Goal: Browse casually

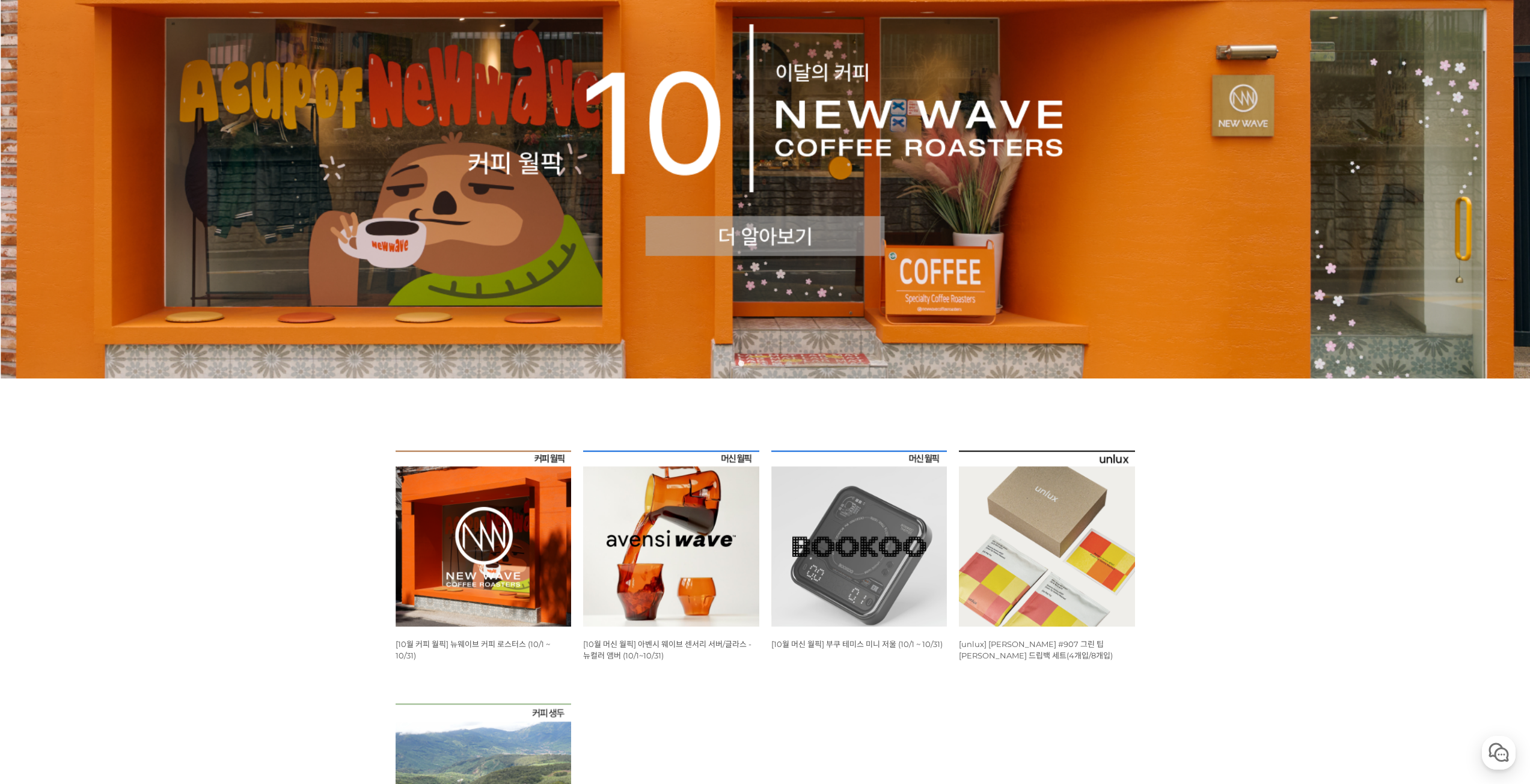
scroll to position [240, 0]
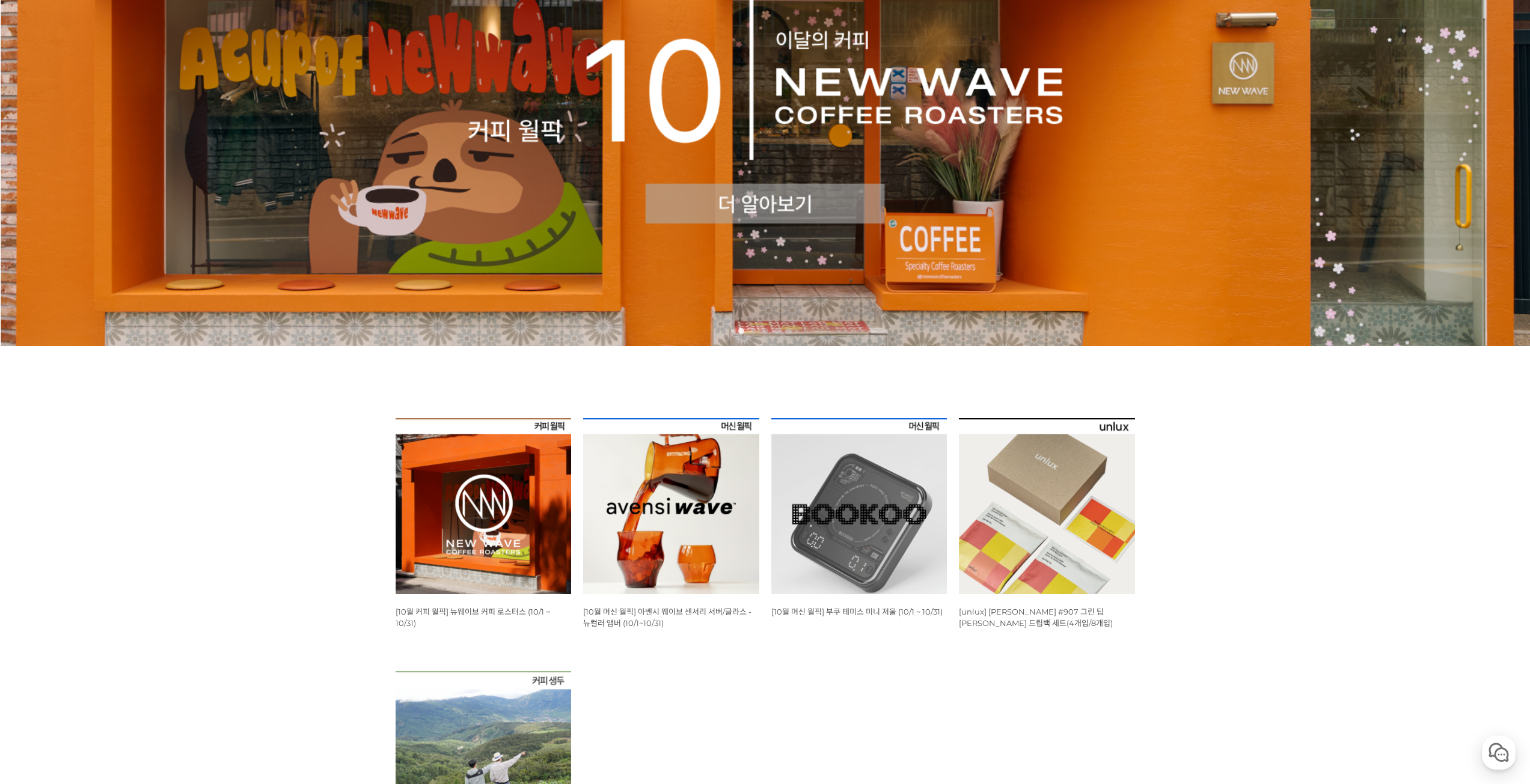
click at [479, 520] on img at bounding box center [484, 506] width 176 height 176
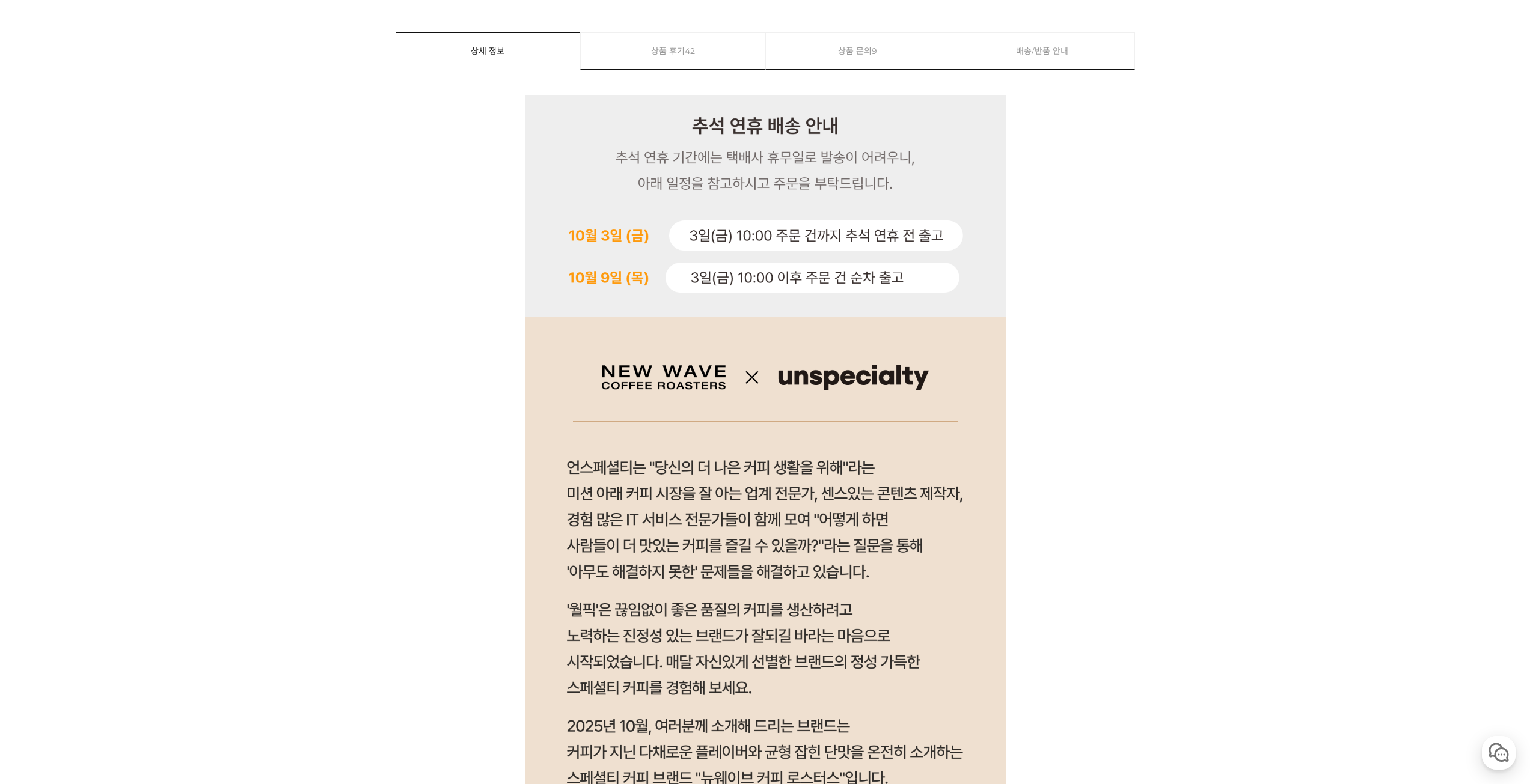
scroll to position [565, 0]
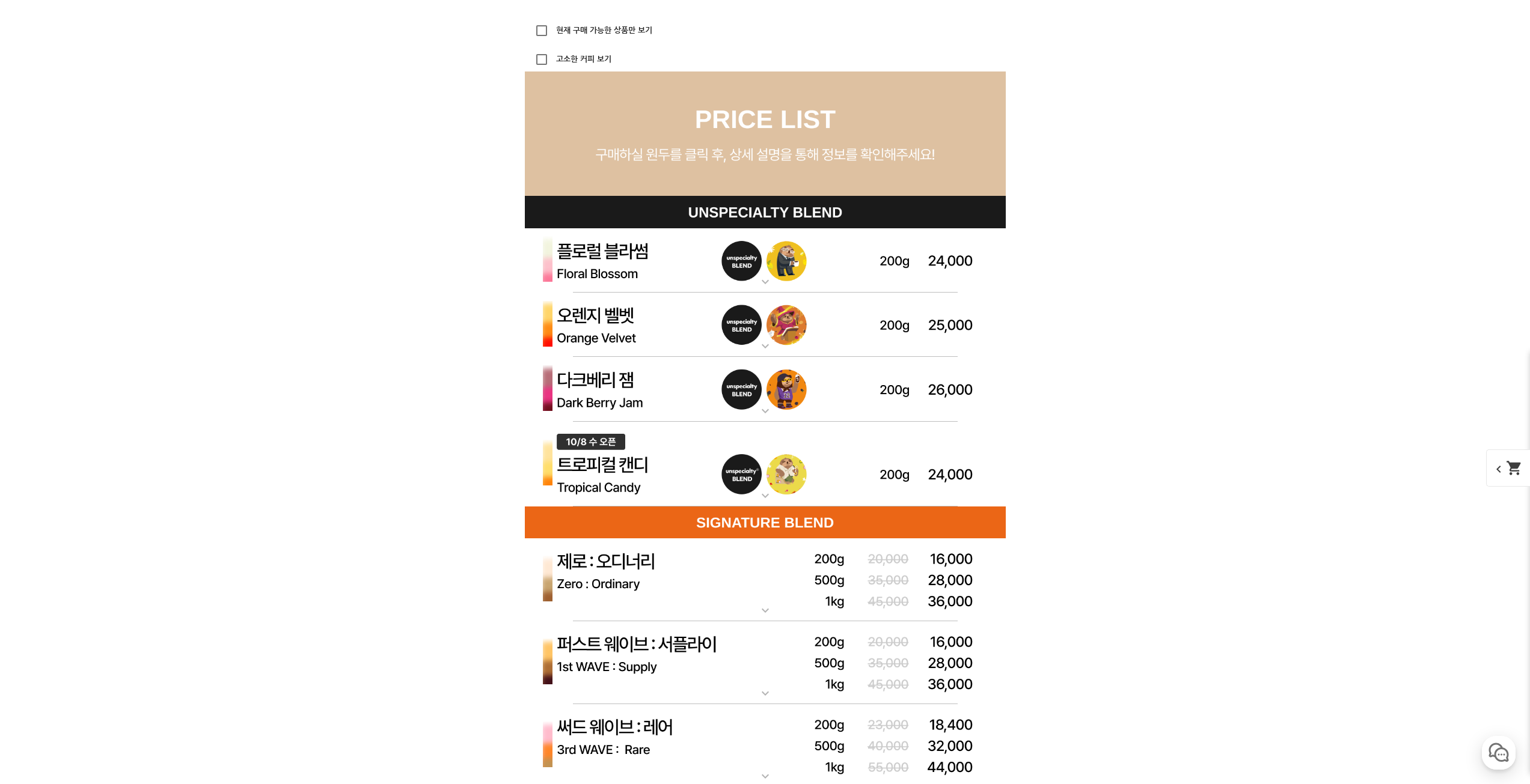
scroll to position [3394, 0]
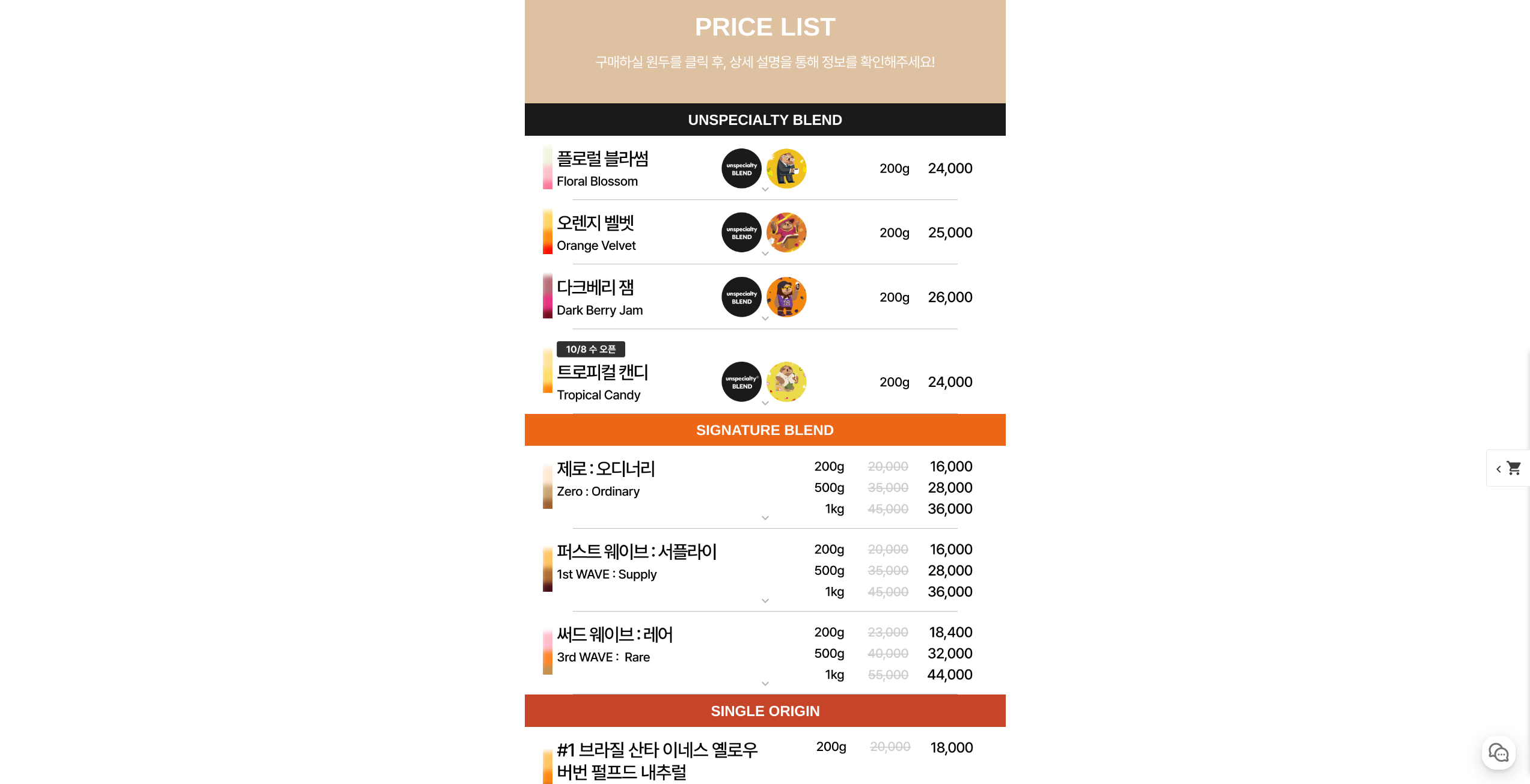
click at [727, 380] on img at bounding box center [766, 372] width 481 height 85
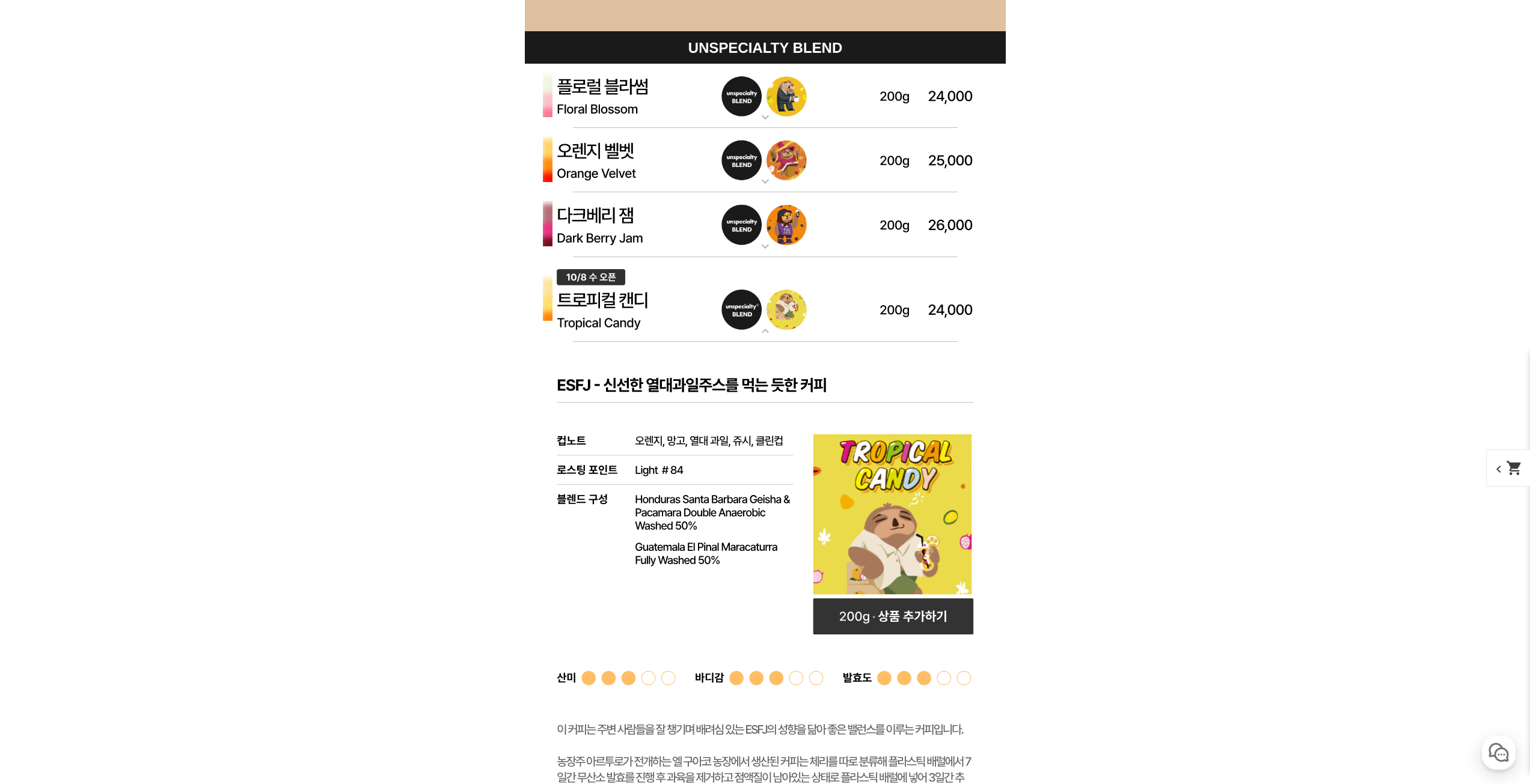
scroll to position [3634, 0]
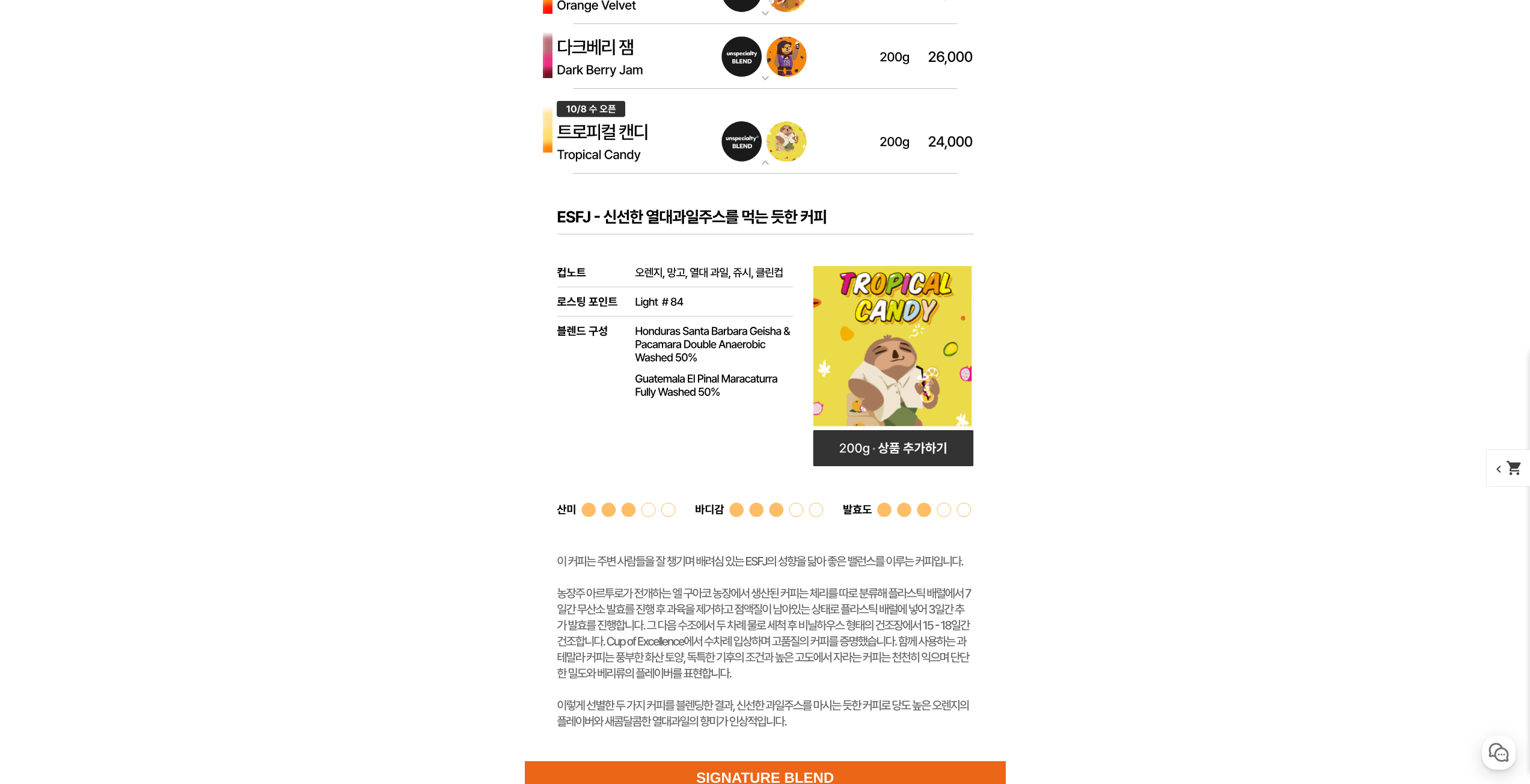
click at [775, 127] on img at bounding box center [766, 132] width 481 height 85
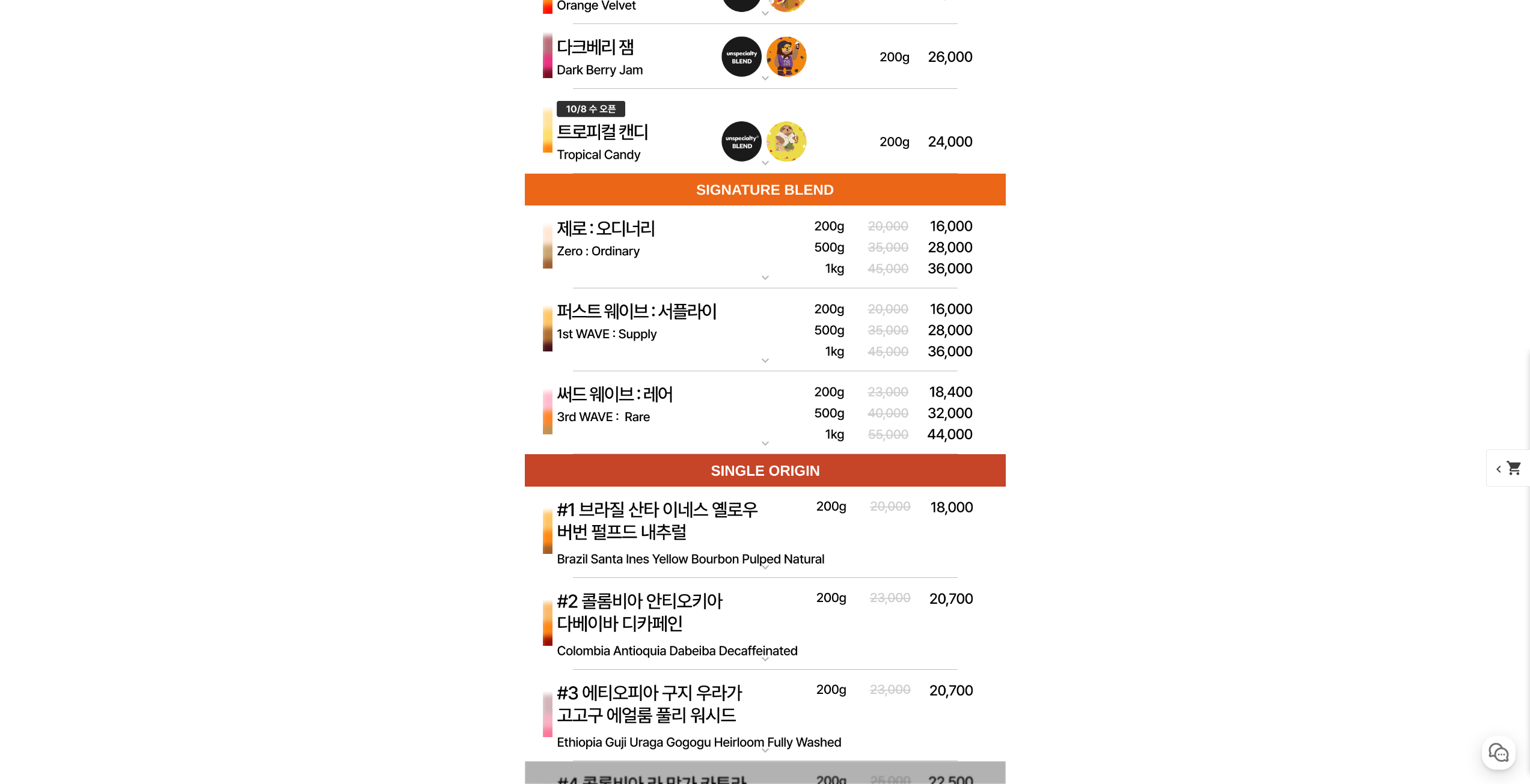
click at [866, 399] on img at bounding box center [766, 413] width 481 height 83
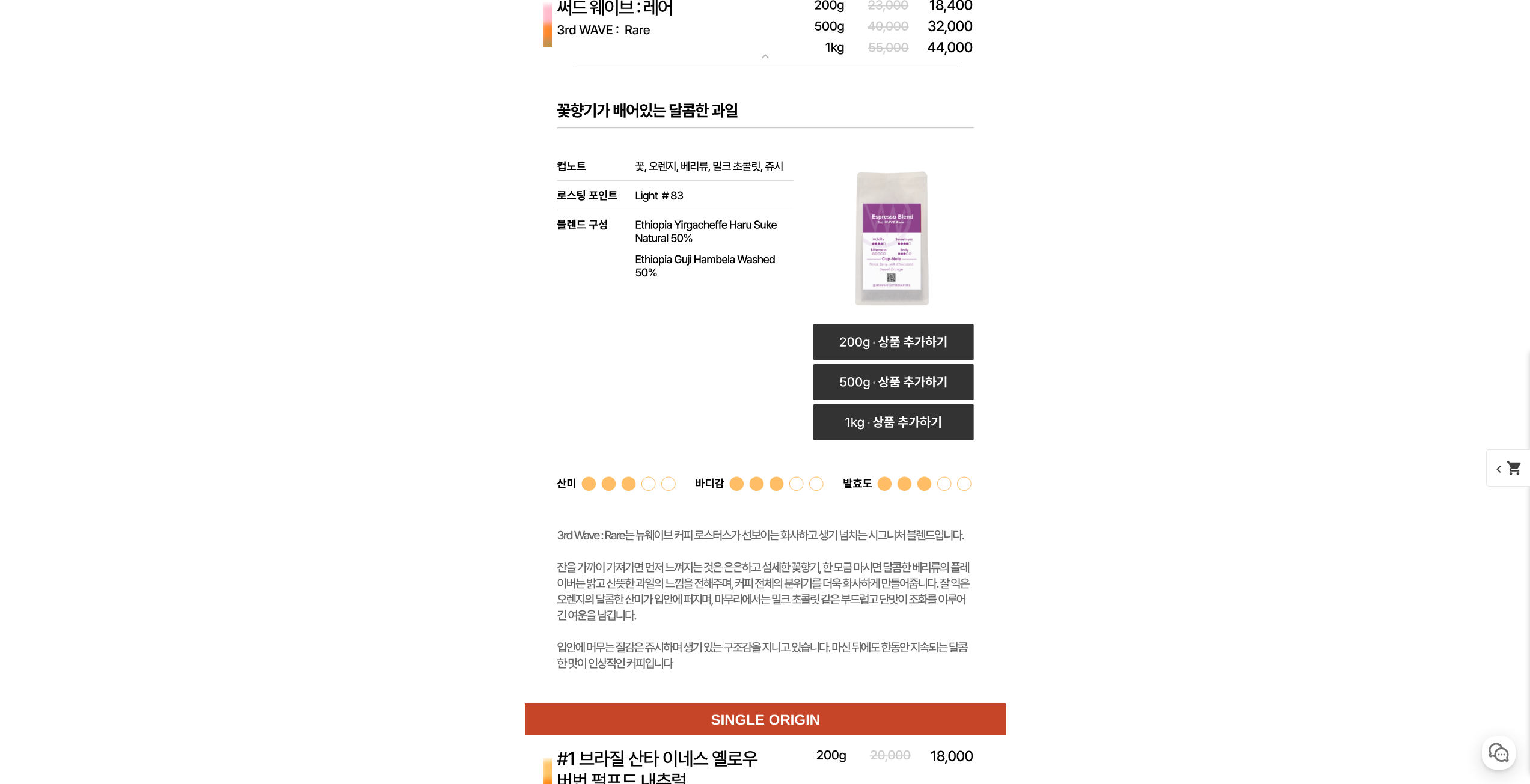
scroll to position [3814, 0]
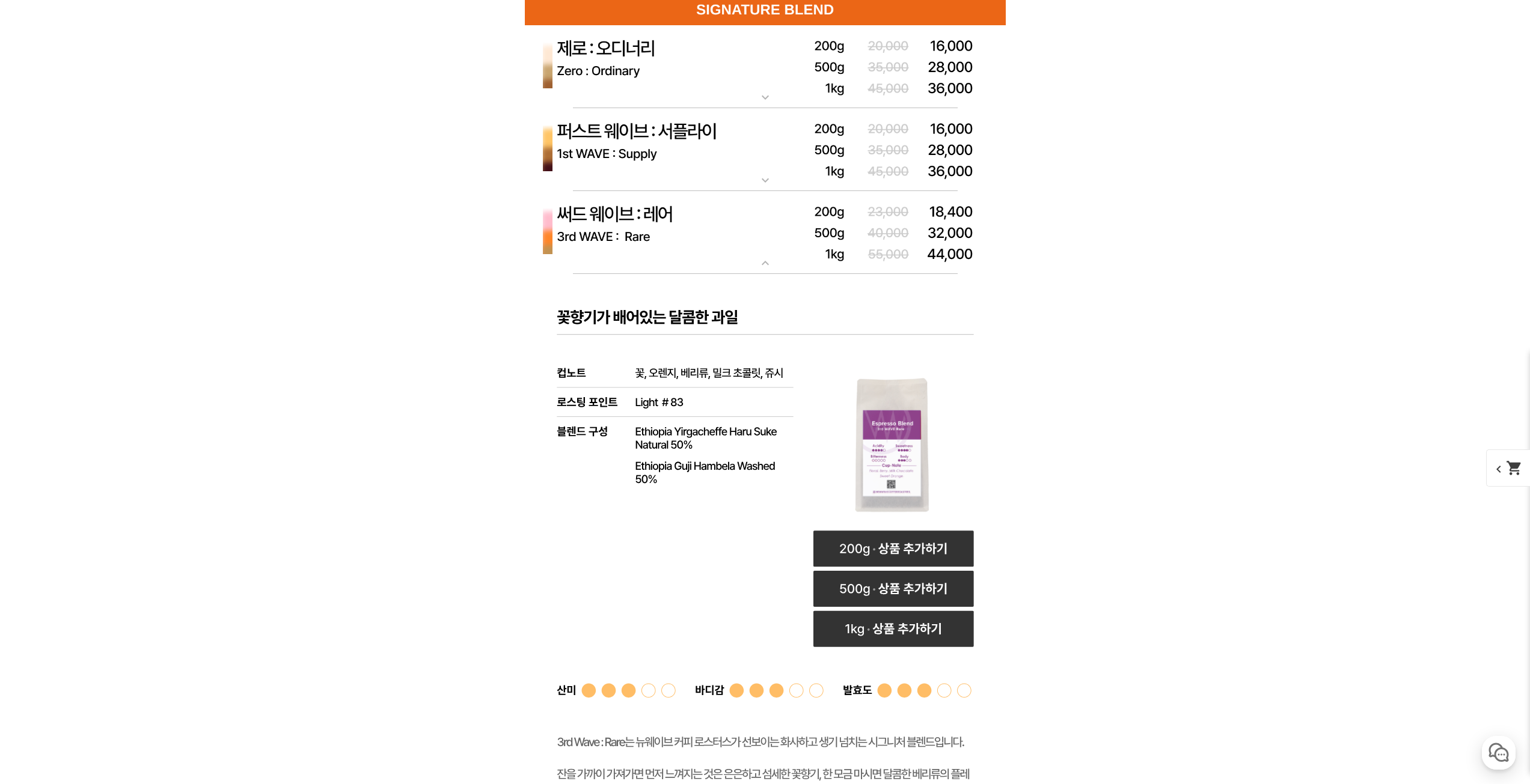
click at [760, 255] on img at bounding box center [766, 233] width 481 height 83
